Goal: Information Seeking & Learning: Learn about a topic

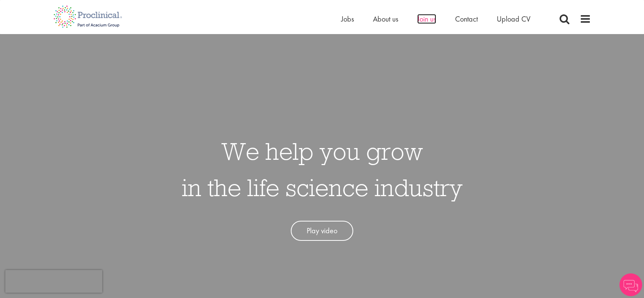
click at [423, 20] on span "Join us" at bounding box center [426, 19] width 19 height 10
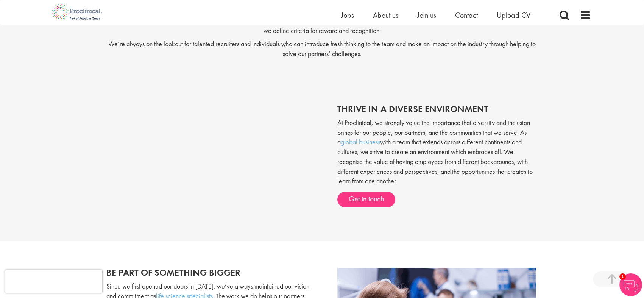
scroll to position [220, 0]
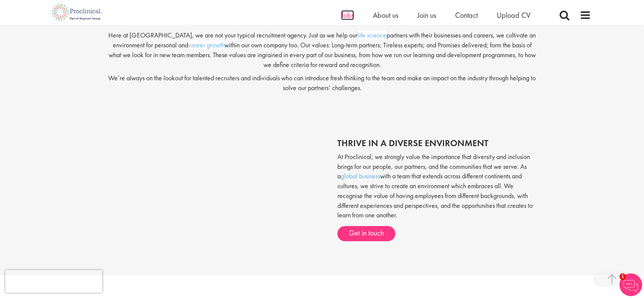
click at [346, 14] on span "Jobs" at bounding box center [347, 15] width 13 height 10
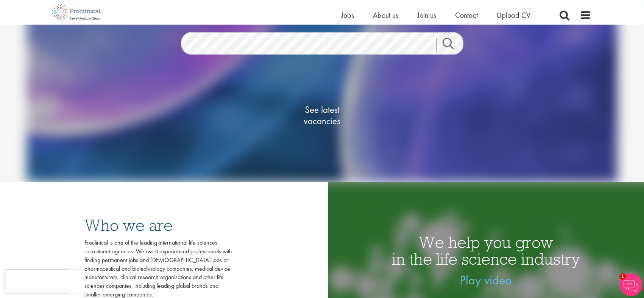
scroll to position [100, 0]
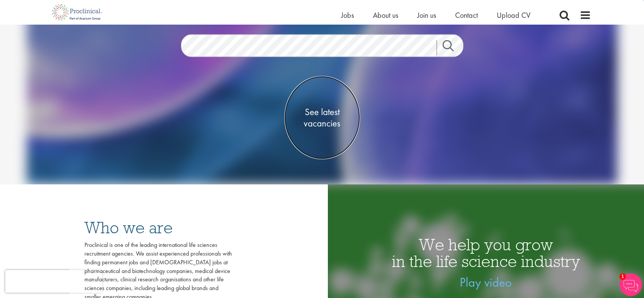
click at [331, 114] on span "See latest vacancies" at bounding box center [322, 117] width 76 height 23
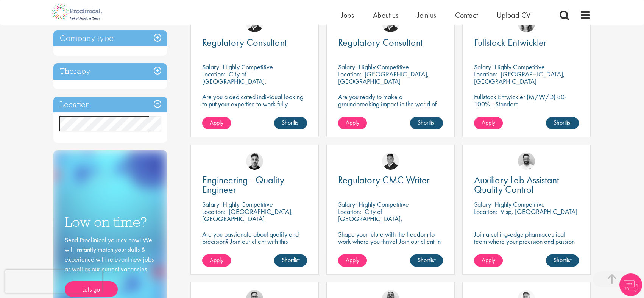
scroll to position [303, 0]
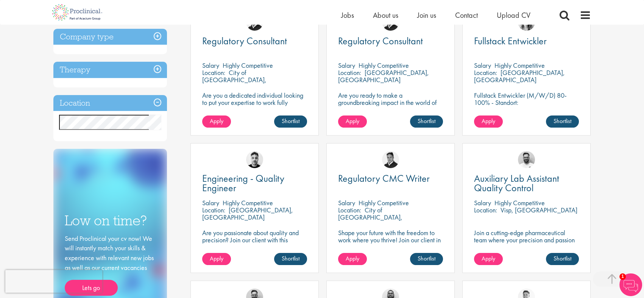
click at [31, 116] on div "You are here: Home > Job search Discipline Biometrics (1) - + Statistics (1) Bu…" at bounding box center [322, 191] width 644 height 988
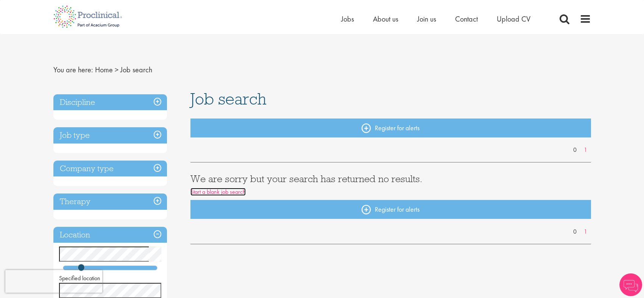
click at [243, 192] on link "Start a blank job search" at bounding box center [217, 192] width 55 height 8
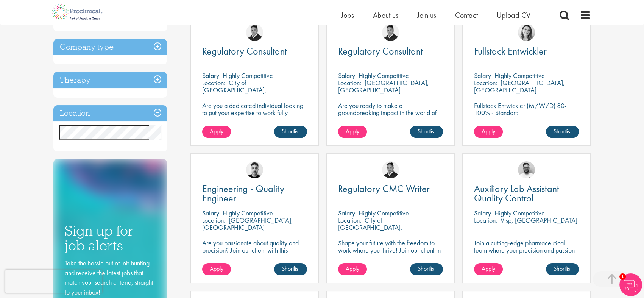
scroll to position [291, 0]
